Goal: Task Accomplishment & Management: Use online tool/utility

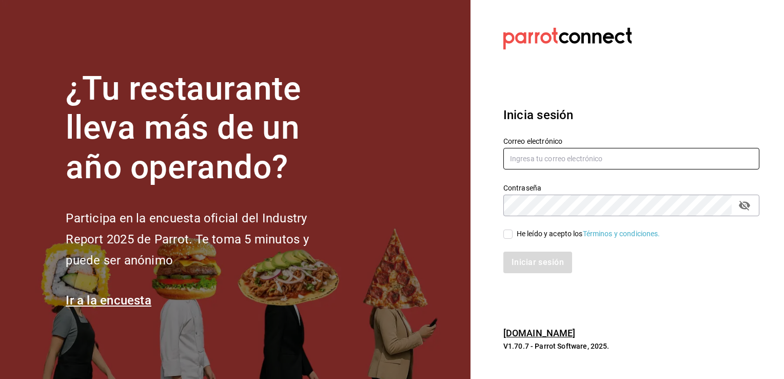
type input "[PERSON_NAME][EMAIL_ADDRESS][DOMAIN_NAME]"
click at [505, 232] on input "He leído y acepto los Términos y condiciones." at bounding box center [507, 233] width 9 height 9
checkbox input "true"
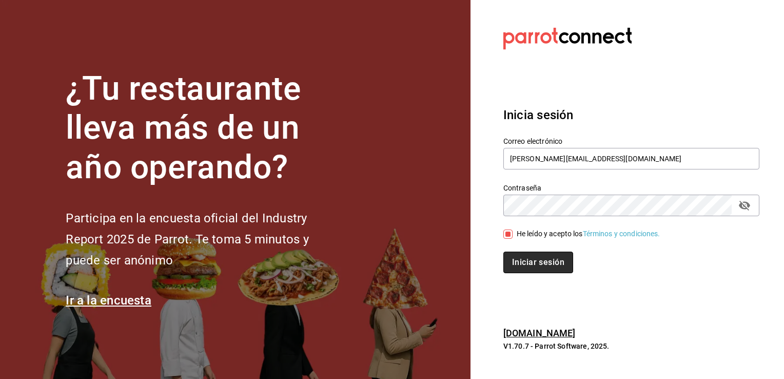
click at [528, 260] on button "Iniciar sesión" at bounding box center [538, 262] width 70 height 22
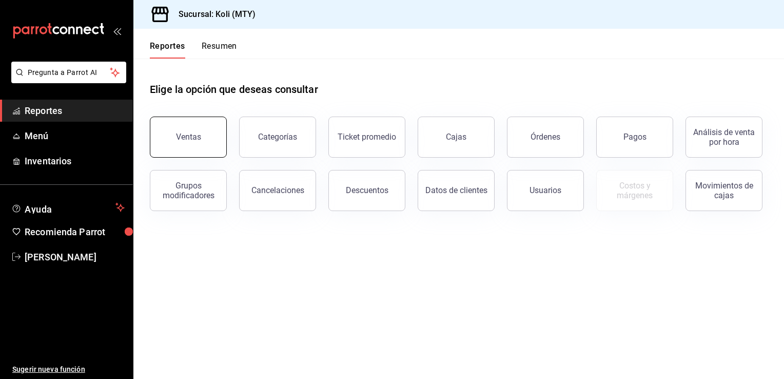
click at [189, 134] on div "Ventas" at bounding box center [188, 137] width 25 height 10
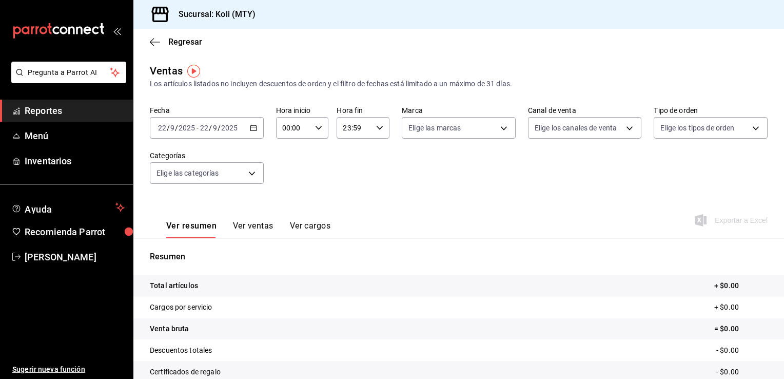
click at [252, 134] on div "[DATE] [DATE] - [DATE] [DATE]" at bounding box center [207, 128] width 114 height 22
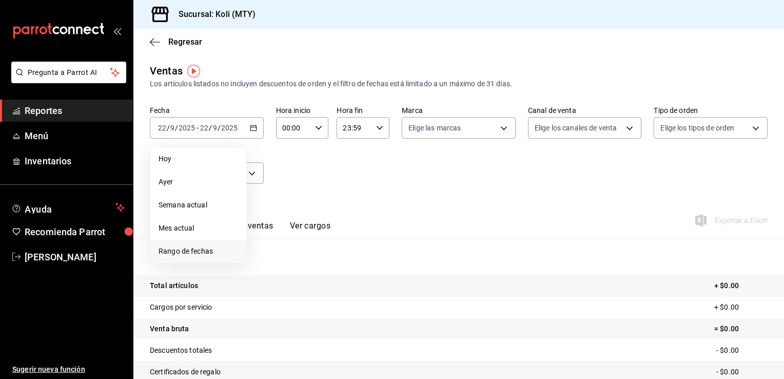
click at [208, 247] on span "Rango de fechas" at bounding box center [199, 251] width 80 height 11
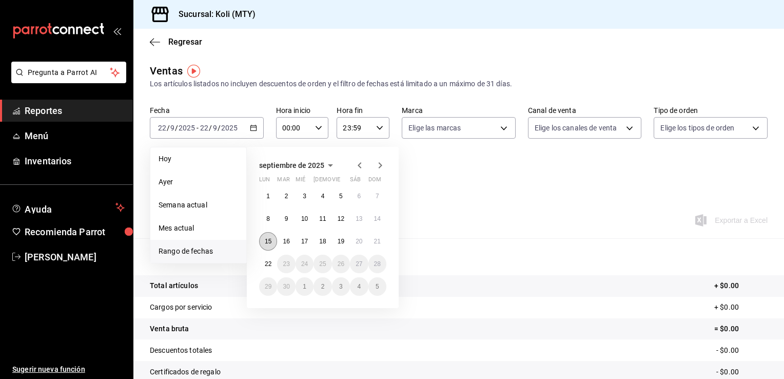
click at [269, 243] on abbr "15" at bounding box center [268, 241] width 7 height 7
click at [376, 247] on button "21" at bounding box center [377, 241] width 18 height 18
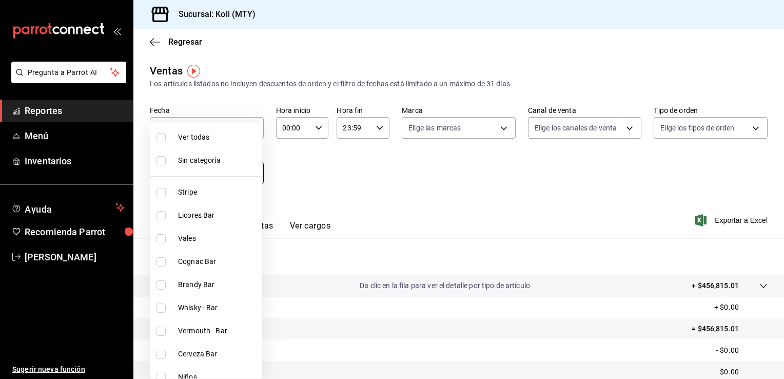
click at [251, 172] on body "Pregunta a Parrot AI Reportes Menú Inventarios Ayuda Recomienda Parrot [PERSON_…" at bounding box center [392, 189] width 784 height 379
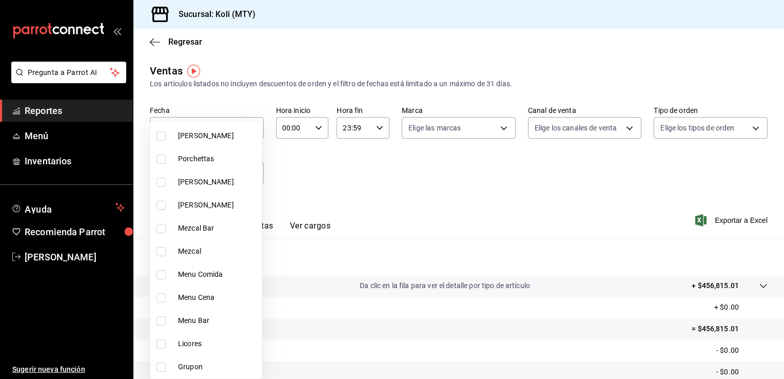
scroll to position [657, 0]
click at [191, 299] on span "Menu Cena" at bounding box center [218, 297] width 80 height 11
type input "55e9f222-9bae-4b0d-8e77-b733cdc624c3"
checkbox input "true"
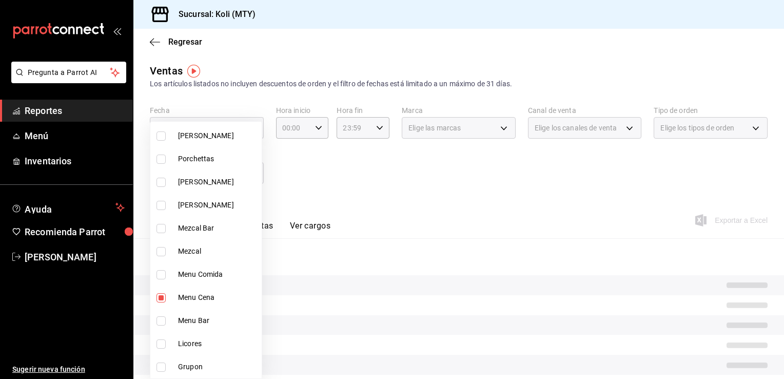
click at [193, 278] on span "Menu Comida" at bounding box center [218, 274] width 80 height 11
type input "55e9f222-9bae-4b0d-8e77-b733cdc624c3,809a0be8-0cec-48e9-a70e-9d8d09706978"
checkbox input "true"
click at [187, 323] on span "Menu Bar" at bounding box center [218, 320] width 80 height 11
type input "55e9f222-9bae-4b0d-8e77-b733cdc624c3,809a0be8-0cec-48e9-a70e-9d8d09706978,8ffad…"
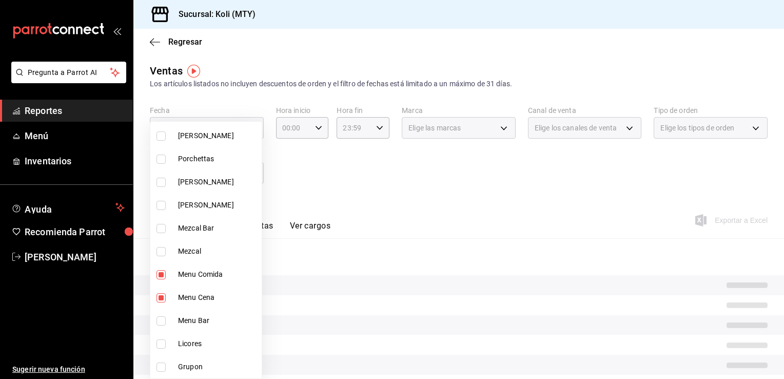
checkbox input "true"
drag, startPoint x: 325, startPoint y: 203, endPoint x: 292, endPoint y: 184, distance: 38.4
drag, startPoint x: 292, startPoint y: 184, endPoint x: 562, endPoint y: 173, distance: 270.0
click at [562, 173] on div at bounding box center [392, 189] width 784 height 379
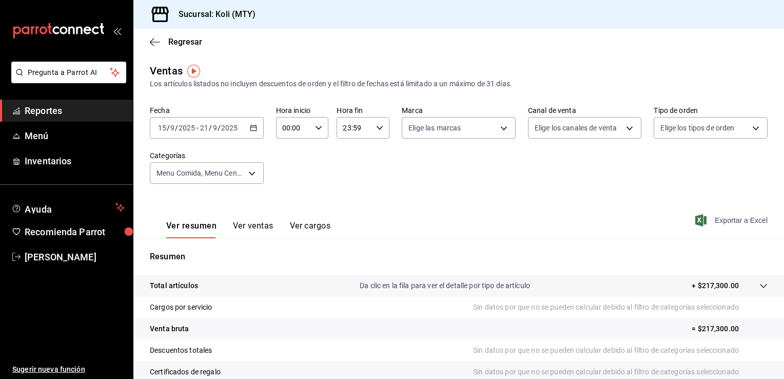
click at [714, 225] on span "Exportar a Excel" at bounding box center [732, 220] width 70 height 12
